Goal: Check status

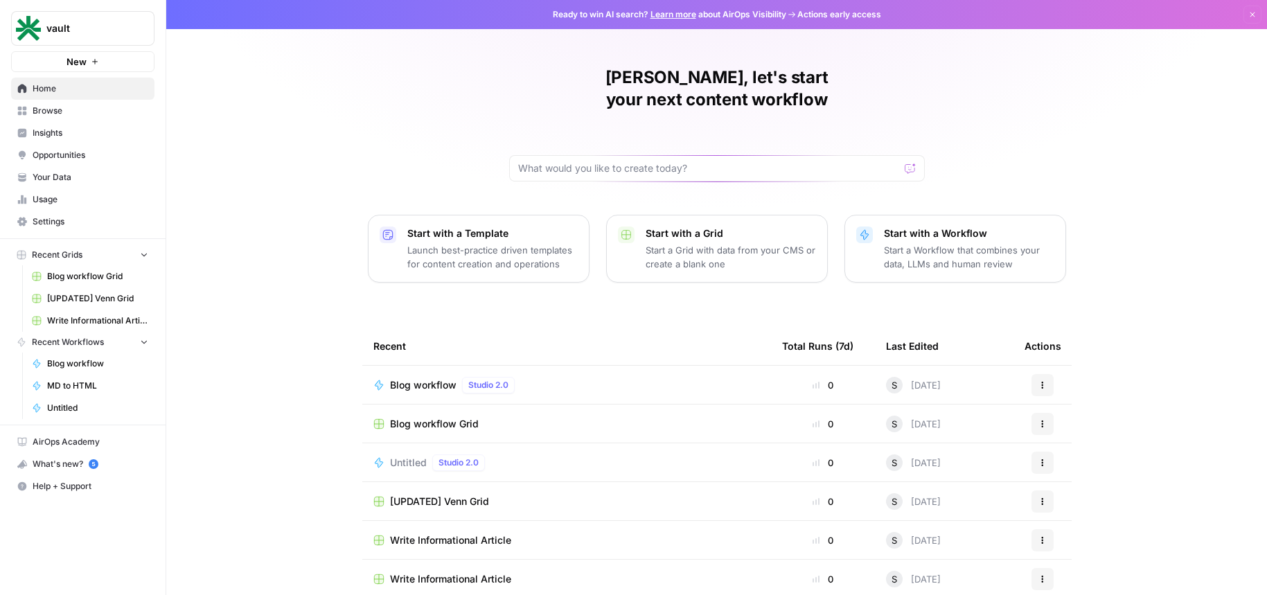
click at [96, 128] on span "Insights" at bounding box center [91, 133] width 116 height 12
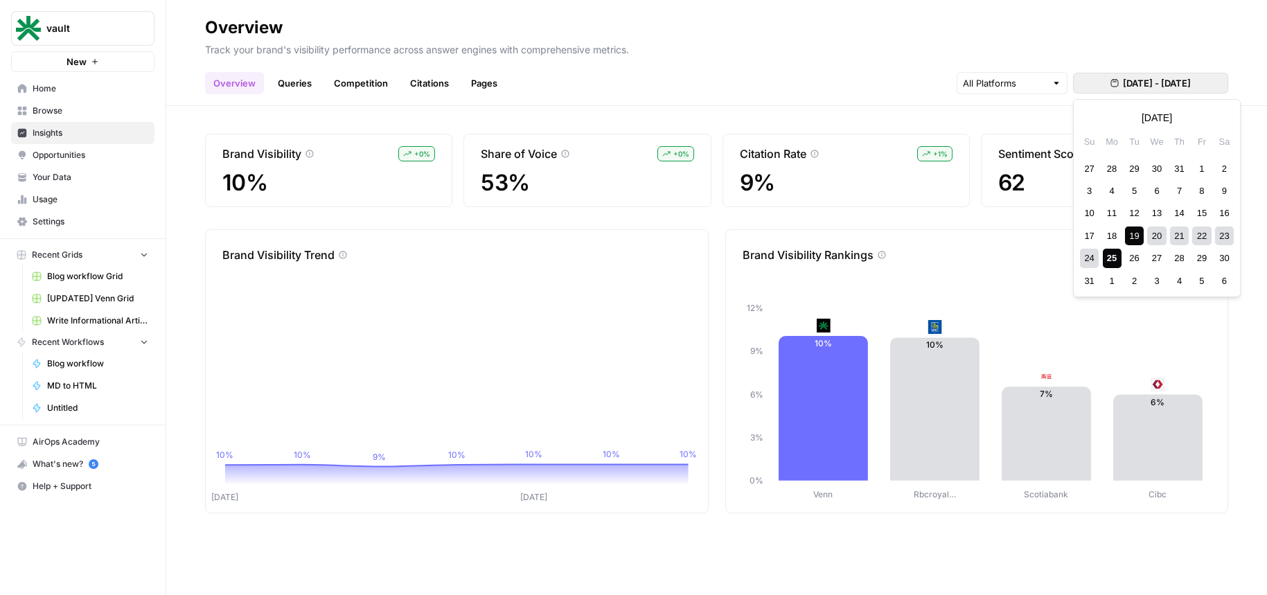
click at [1087, 91] on button "[DATE] - [DATE]" at bounding box center [1150, 83] width 155 height 21
click at [1205, 161] on div "1" at bounding box center [1201, 168] width 19 height 19
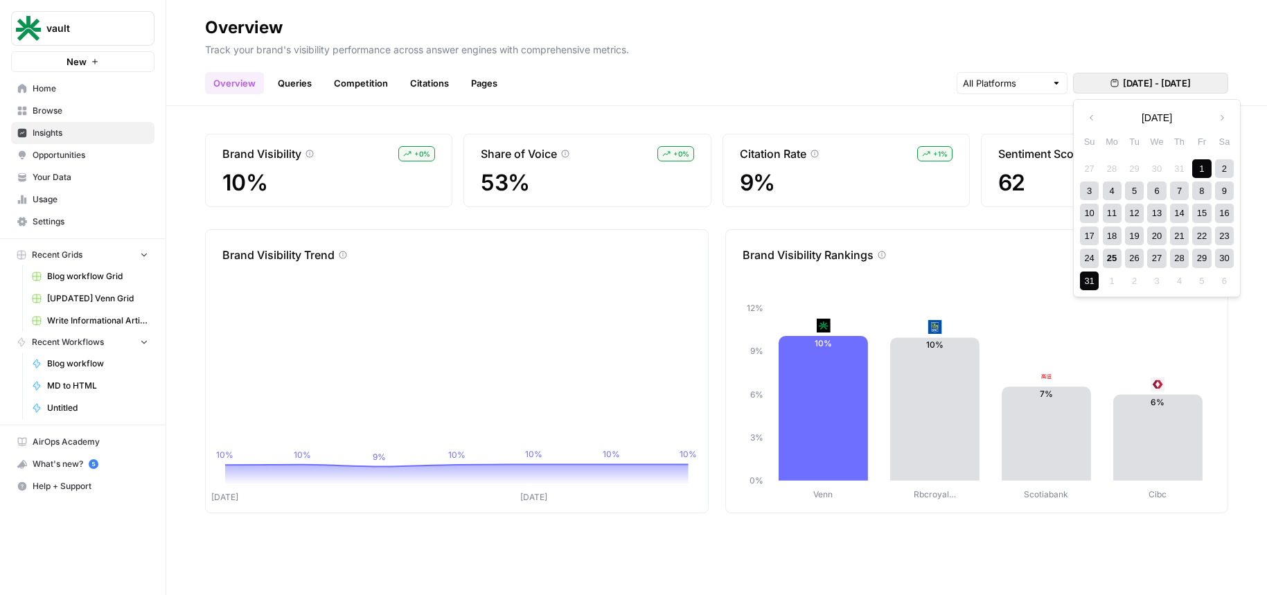
click at [1092, 277] on div "31" at bounding box center [1089, 281] width 19 height 19
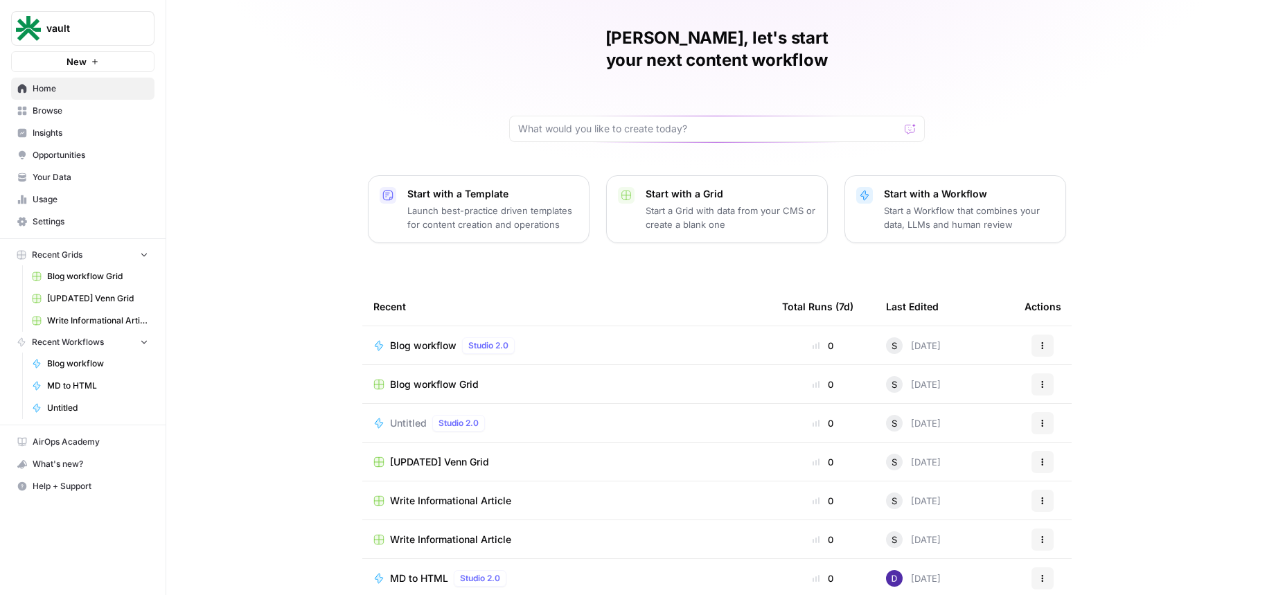
scroll to position [42, 0]
